Goal: Book appointment/travel/reservation

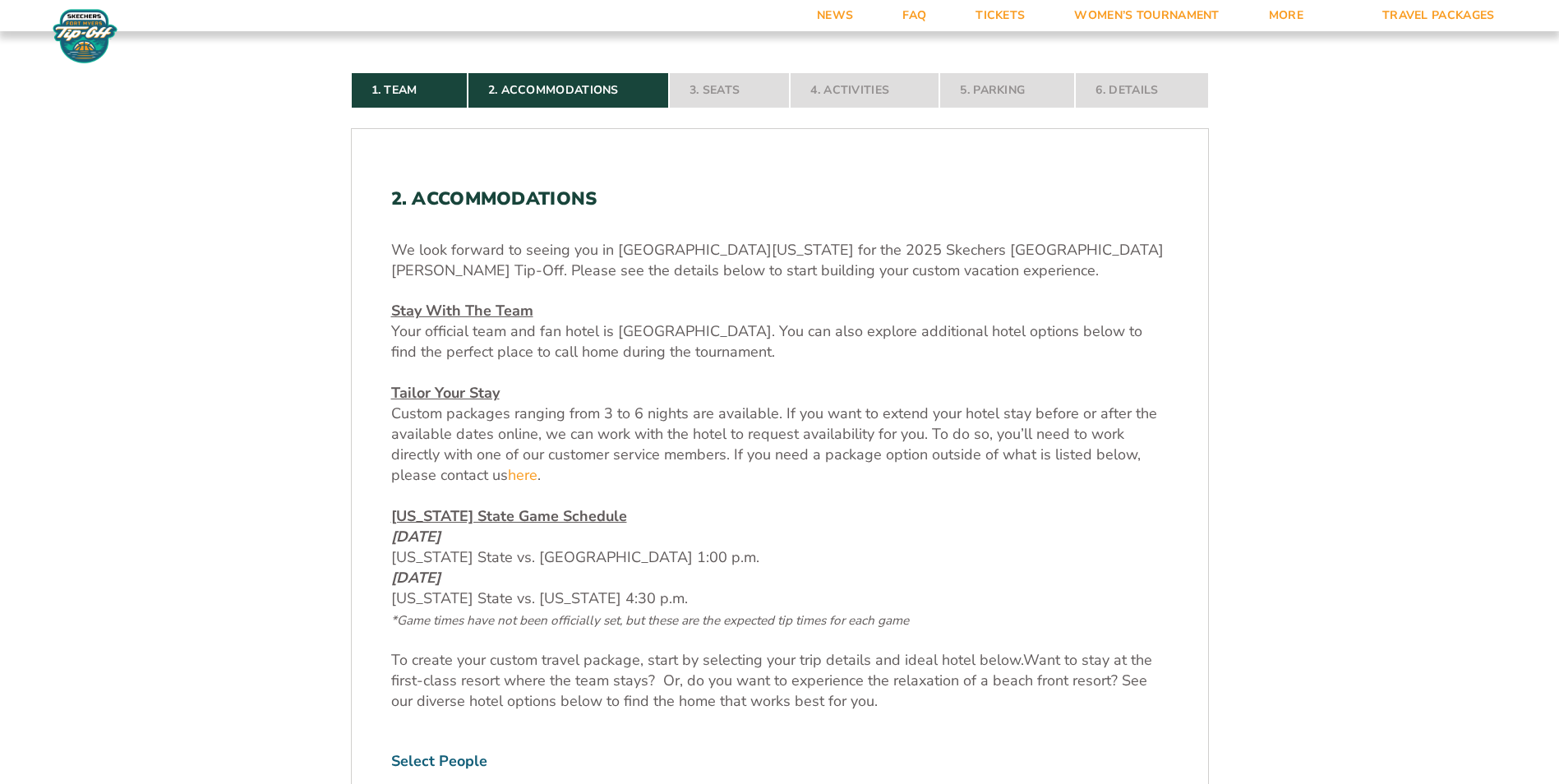
scroll to position [493, 0]
click at [467, 311] on u "Stay With The Team" at bounding box center [463, 311] width 143 height 20
click at [440, 392] on u "Tailor Your Stay" at bounding box center [446, 394] width 109 height 20
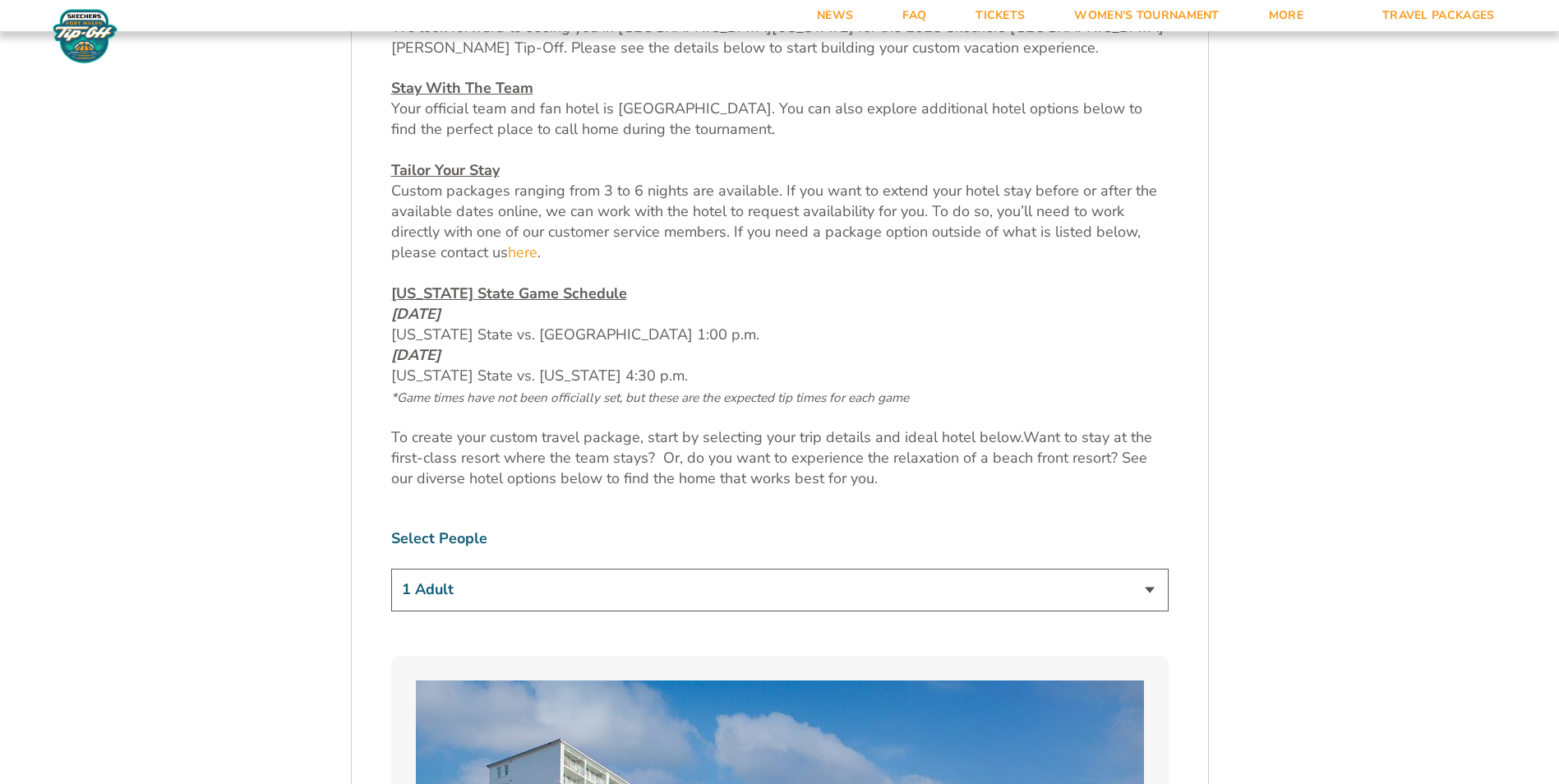
scroll to position [739, 0]
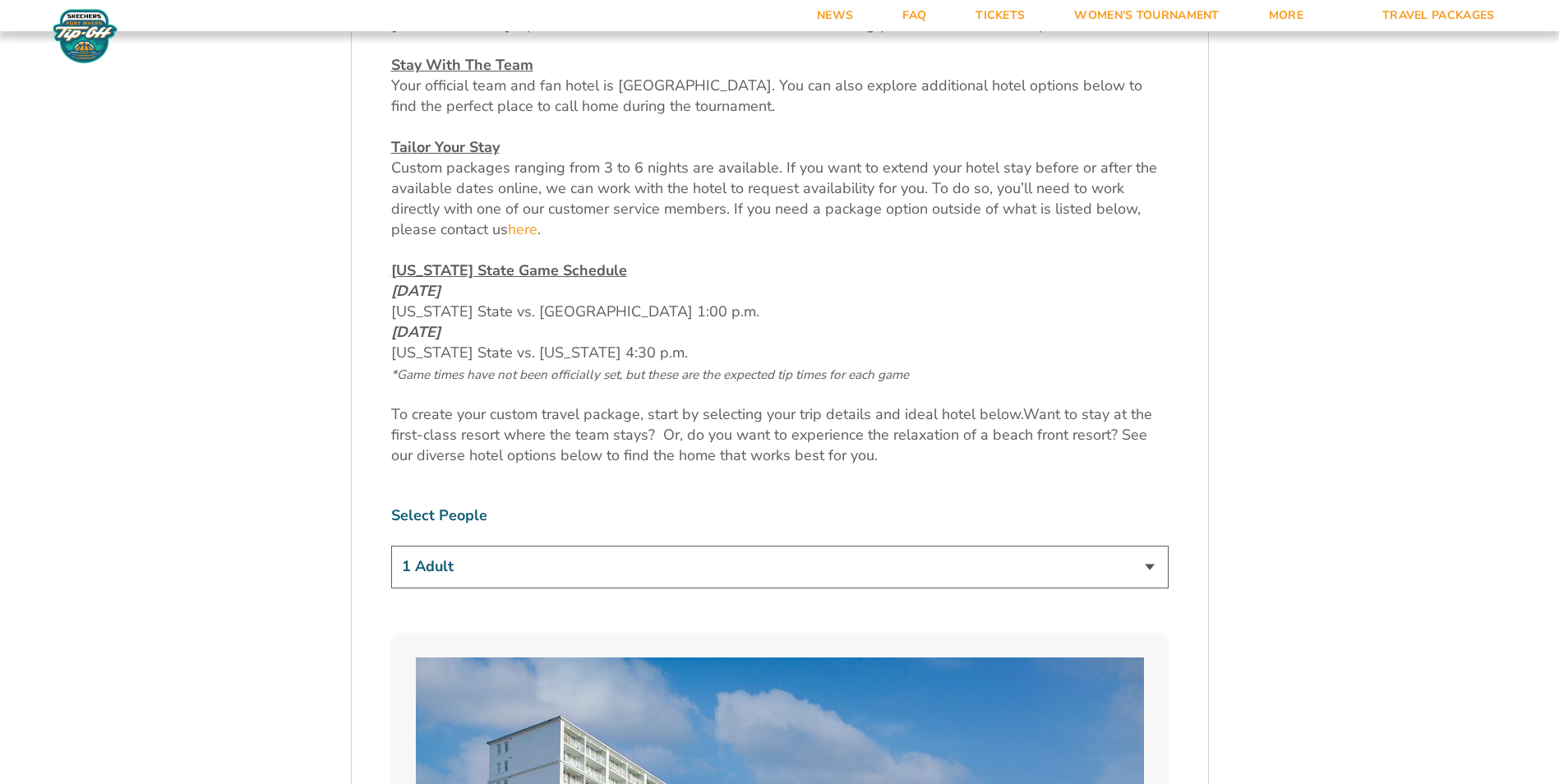
click at [504, 562] on select "1 Adult 2 Adults 3 Adults 4 Adults 2 Adults + 1 Child 2 Adults + 2 Children 2 A…" at bounding box center [780, 566] width 777 height 42
select select "2 Adults"
click at [391, 545] on select "1 Adult 2 Adults 3 Adults 4 Adults 2 Adults + 1 Child 2 Adults + 2 Children 2 A…" at bounding box center [780, 566] width 777 height 42
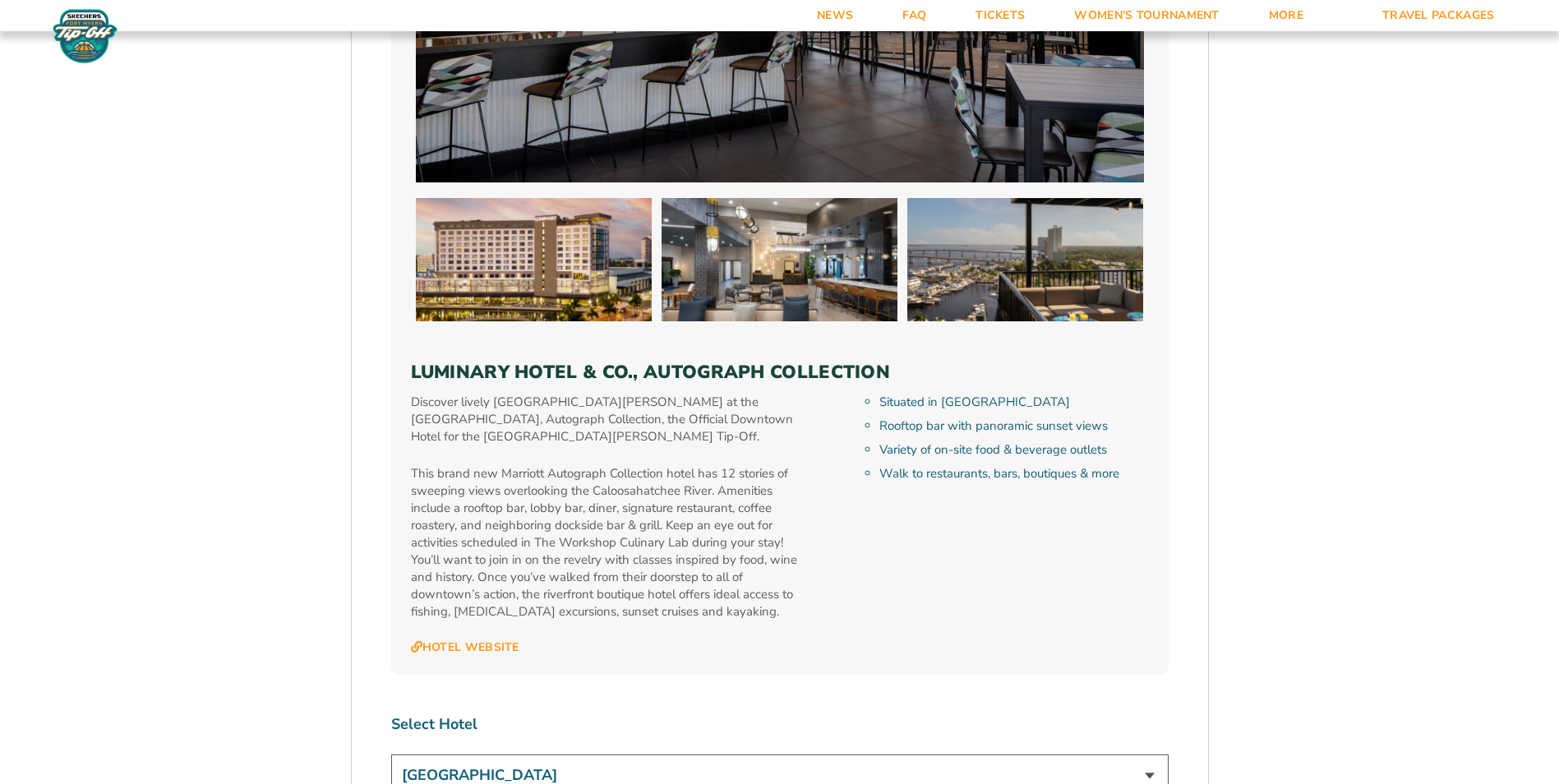
scroll to position [4682, 0]
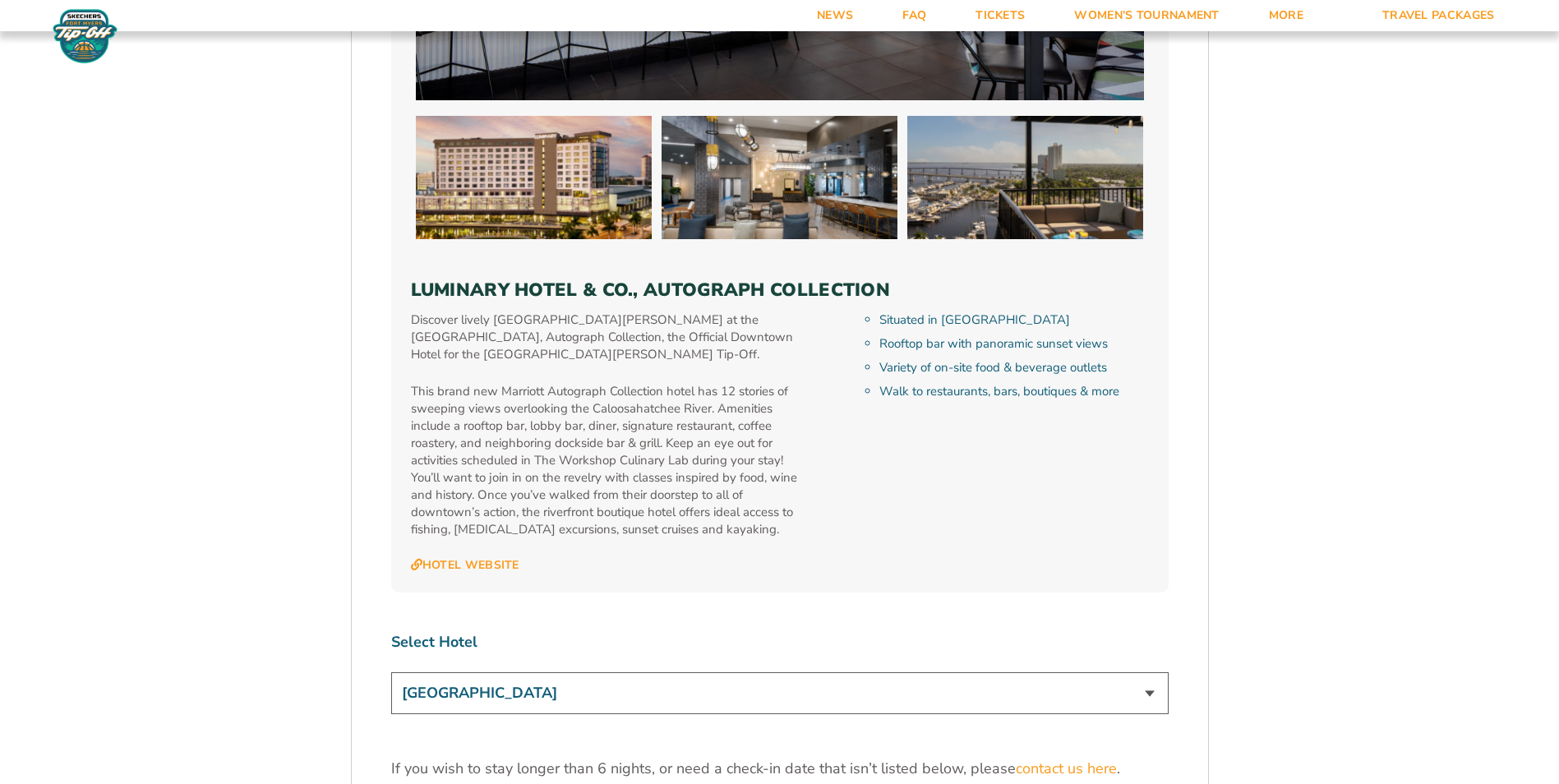
click at [606, 672] on select "[GEOGRAPHIC_DATA] [GEOGRAPHIC_DATA] [GEOGRAPHIC_DATA], Autograph Collection" at bounding box center [780, 692] width 777 height 42
select select "17487"
click at [391, 672] on select "[GEOGRAPHIC_DATA] [GEOGRAPHIC_DATA] [GEOGRAPHIC_DATA], Autograph Collection" at bounding box center [780, 692] width 777 height 42
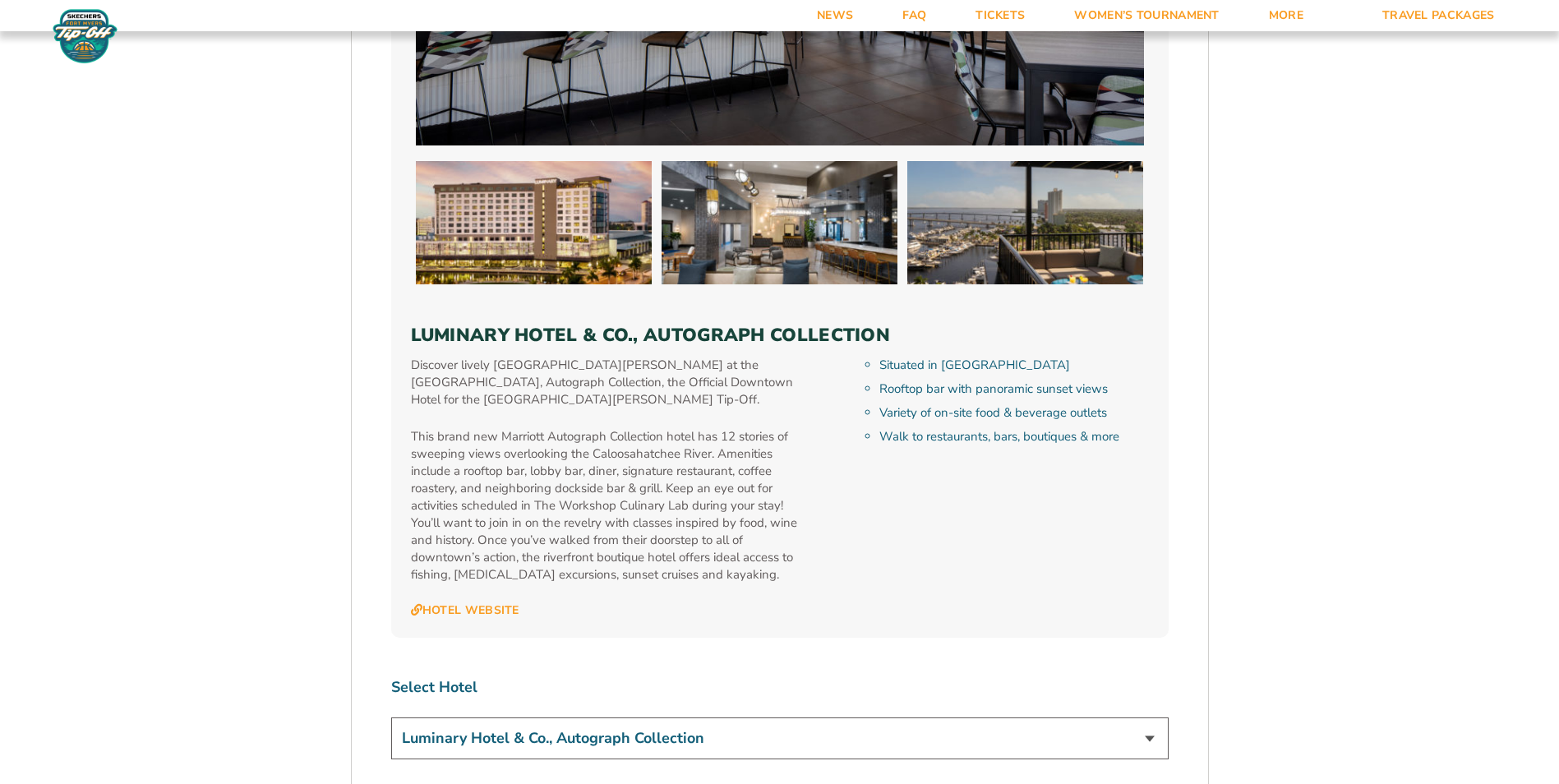
scroll to position [4518, 0]
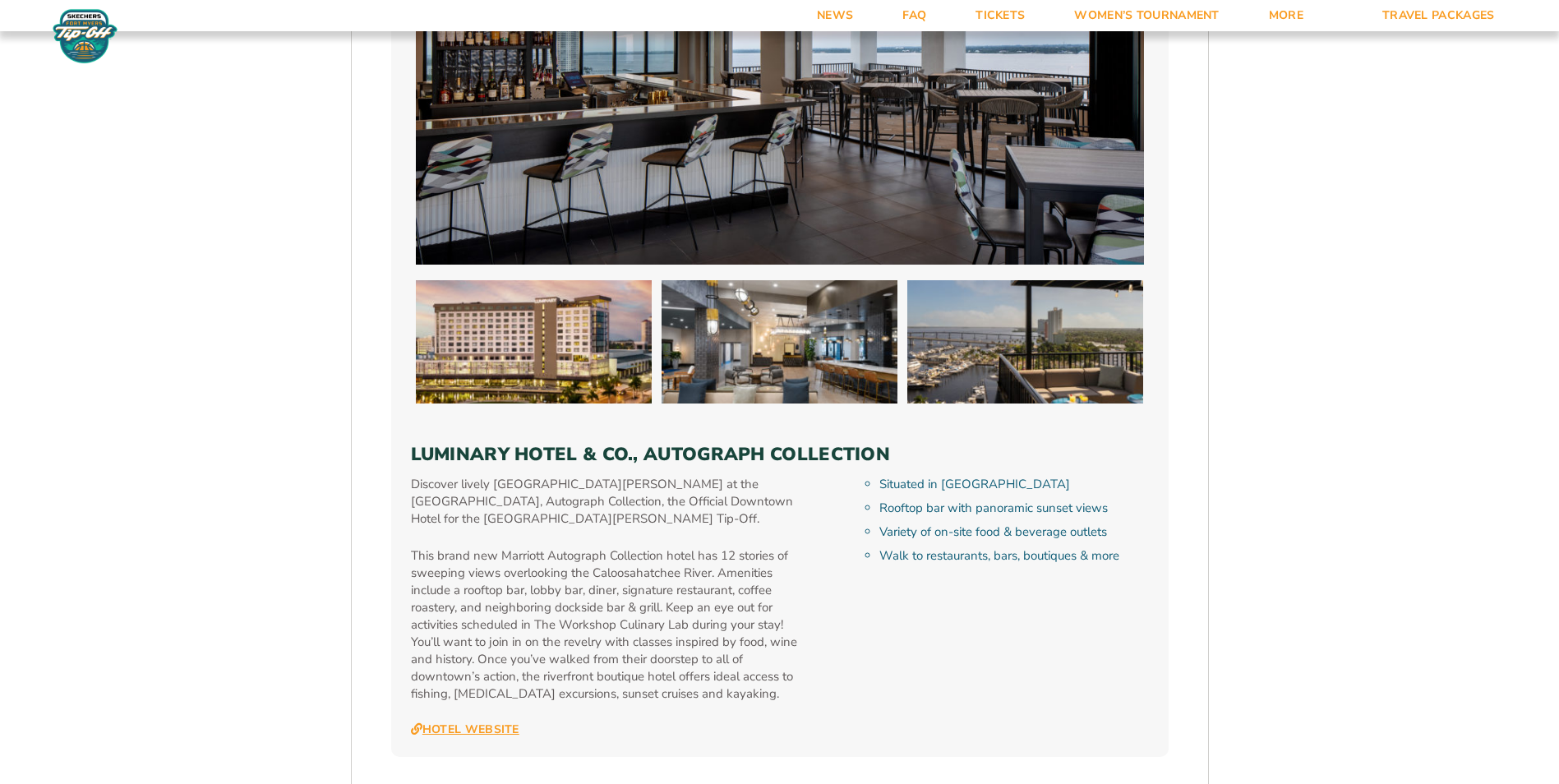
click at [455, 722] on link "Hotel Website" at bounding box center [465, 729] width 109 height 15
